Goal: Information Seeking & Learning: Check status

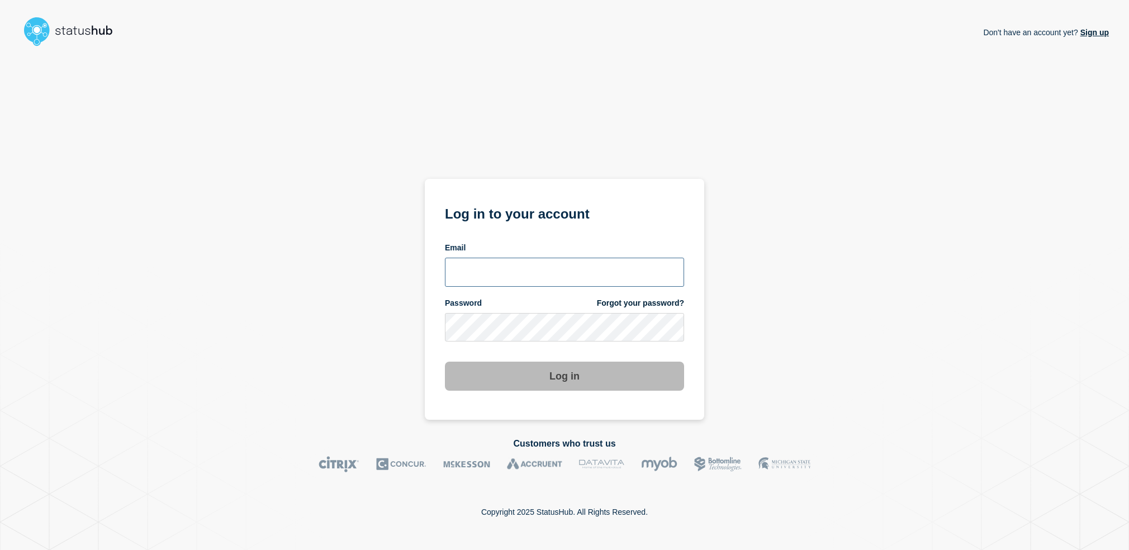
click at [550, 271] on input "email input" at bounding box center [564, 272] width 239 height 29
type input "larry.alvarez@catonetworks.com"
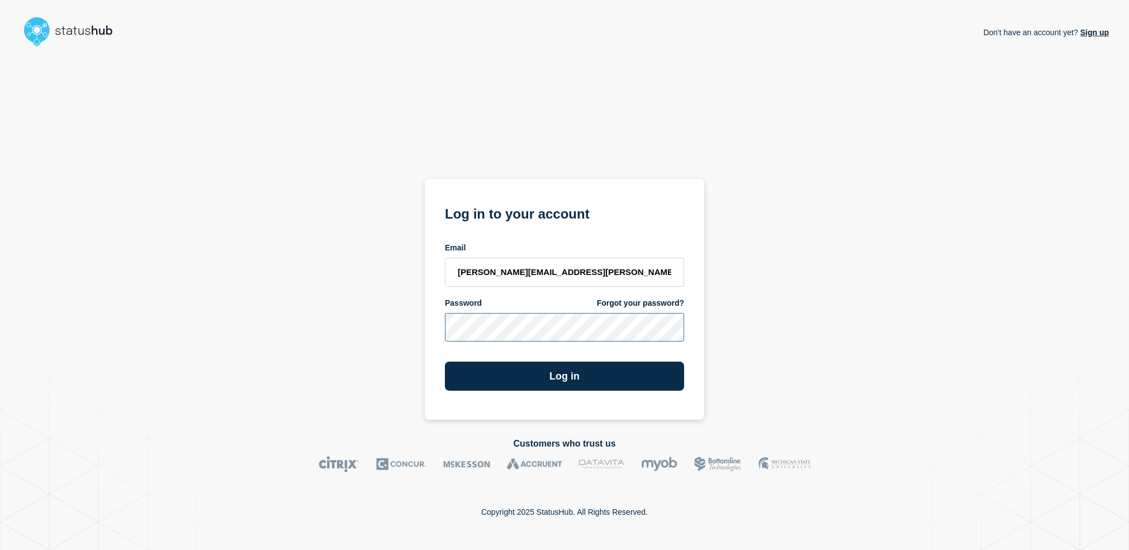
click at [445, 361] on button "Log in" at bounding box center [564, 375] width 239 height 29
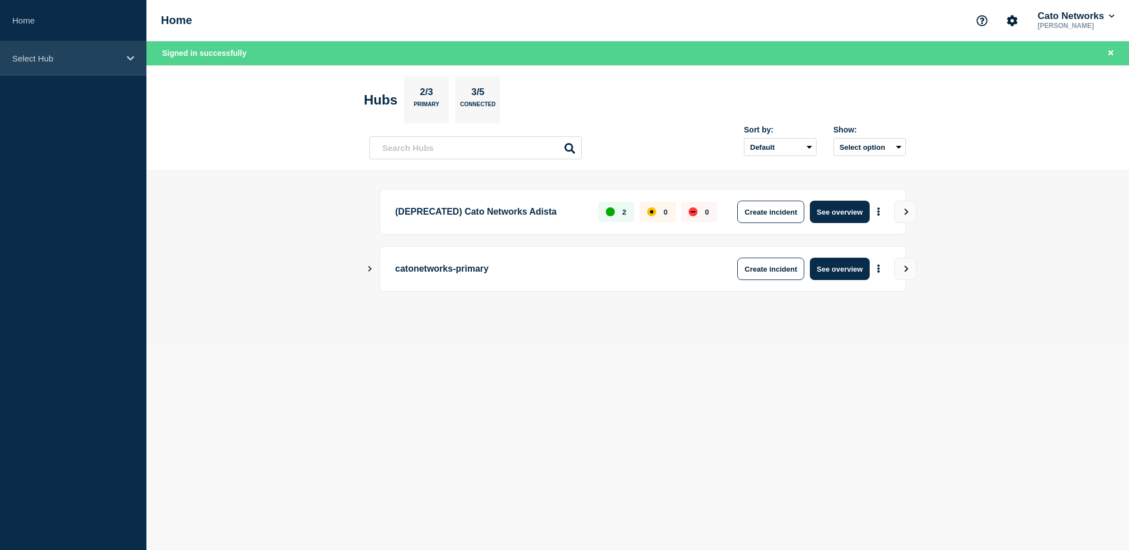
click at [94, 57] on p "Select Hub" at bounding box center [65, 58] width 107 height 9
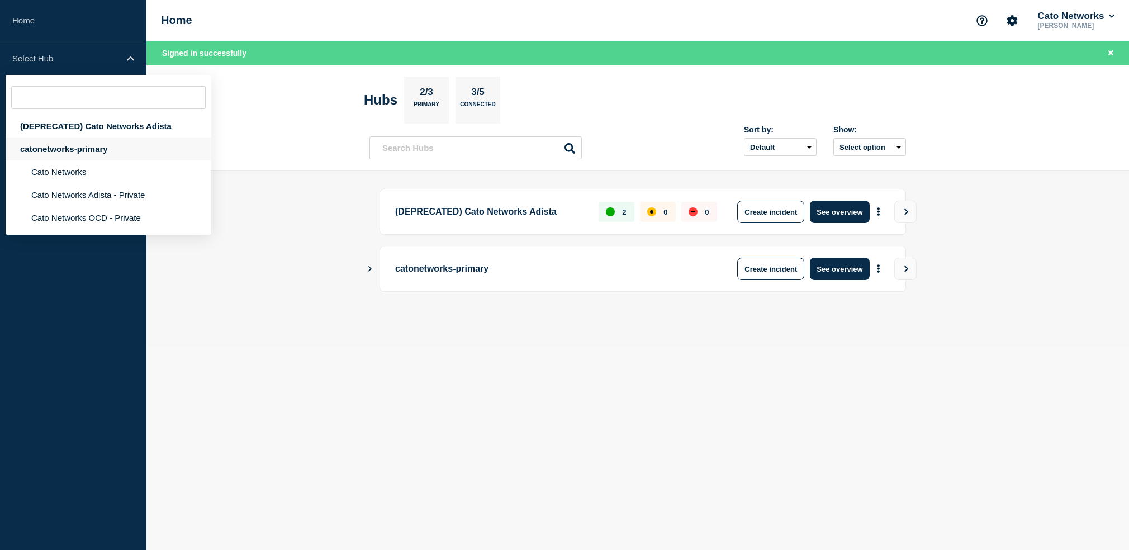
click at [74, 150] on div "catonetworks-primary" at bounding box center [109, 148] width 206 height 23
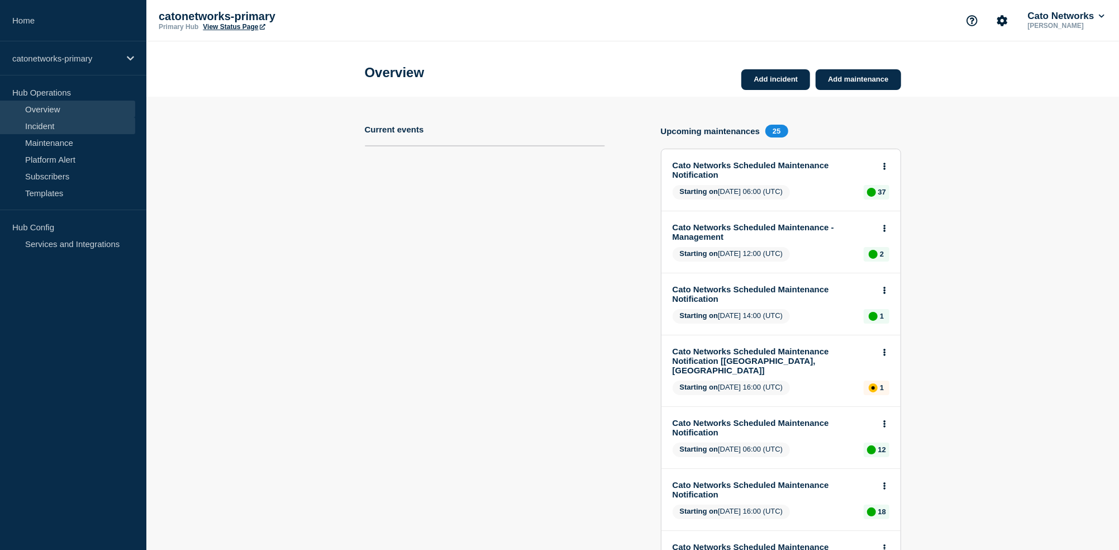
click at [58, 126] on link "Incident" at bounding box center [67, 125] width 135 height 17
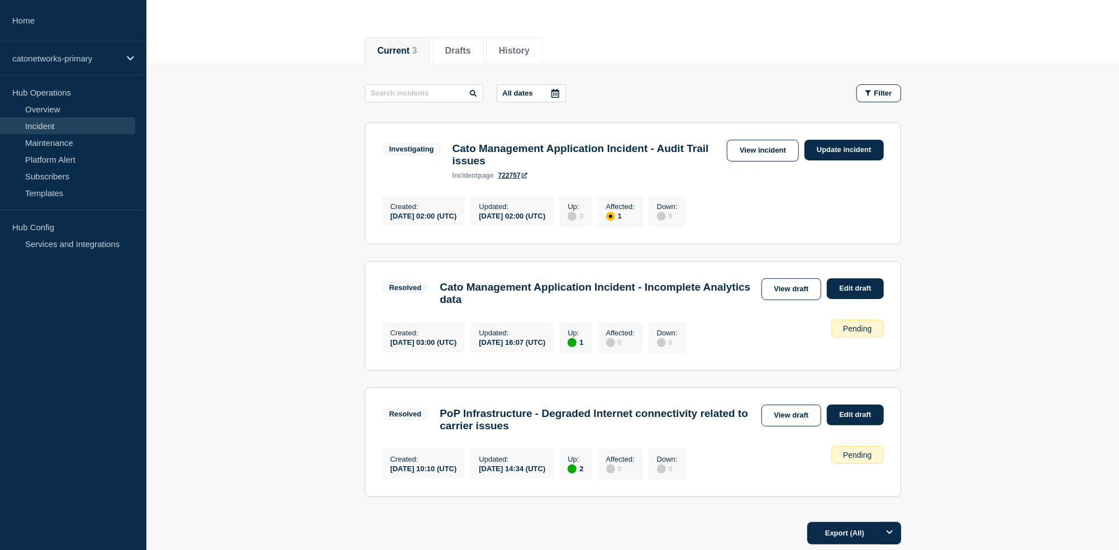
scroll to position [120, 0]
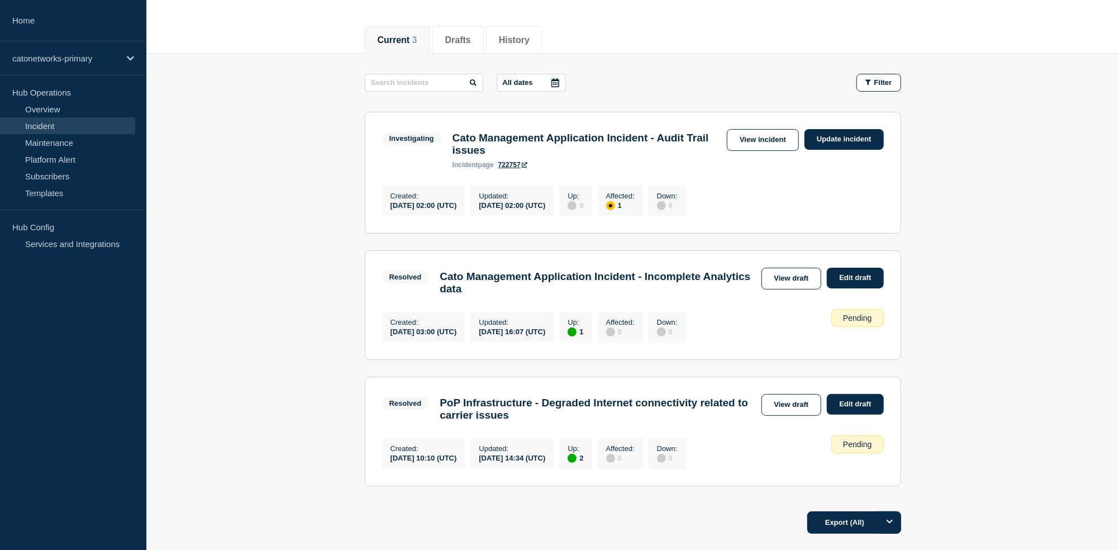
click at [516, 286] on h3 "Cato Management Application Incident - Incomplete Analytics data" at bounding box center [598, 282] width 316 height 25
click at [929, 339] on main "All dates Filter Investigating 1 Affected Cato Management Application Incident …" at bounding box center [632, 278] width 973 height 449
click at [665, 288] on h3 "Cato Management Application Incident - Incomplete Analytics data" at bounding box center [598, 282] width 316 height 25
